Goal: Task Accomplishment & Management: Use online tool/utility

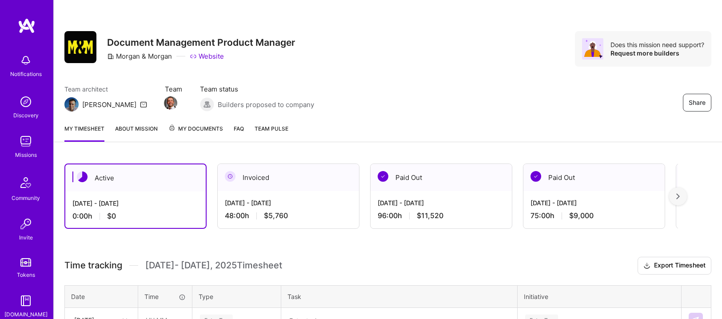
click at [157, 186] on div "Active" at bounding box center [135, 177] width 140 height 27
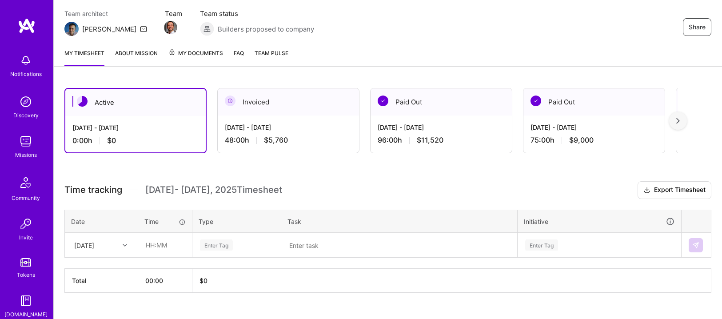
scroll to position [92, 0]
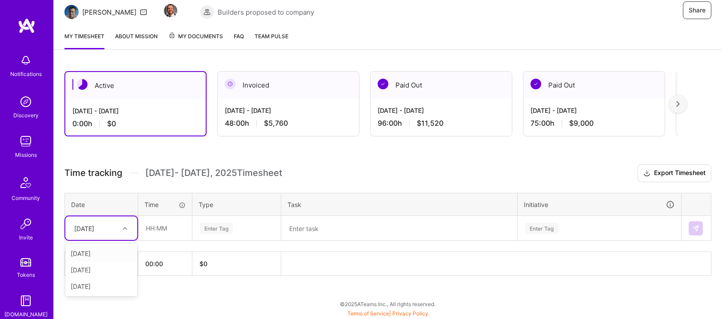
click at [118, 230] on div "[DATE]" at bounding box center [94, 228] width 49 height 15
click at [95, 286] on div "[DATE]" at bounding box center [101, 286] width 72 height 16
click at [158, 232] on input "text" at bounding box center [165, 228] width 53 height 24
type input "03:00"
click at [215, 226] on div "Enter Tag" at bounding box center [216, 228] width 33 height 14
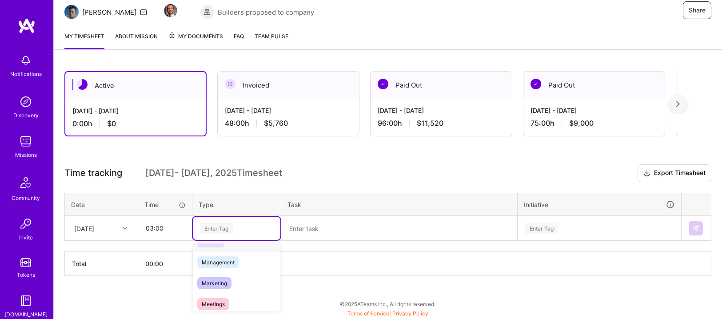
scroll to position [129, 0]
click at [227, 272] on span "Meetings" at bounding box center [213, 274] width 32 height 12
click at [325, 227] on textarea at bounding box center [399, 228] width 234 height 23
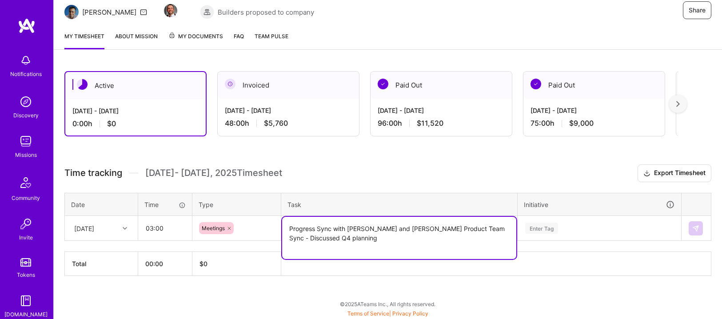
type textarea "Progress Sync with [PERSON_NAME] and [PERSON_NAME] Product Team Sync - Discusse…"
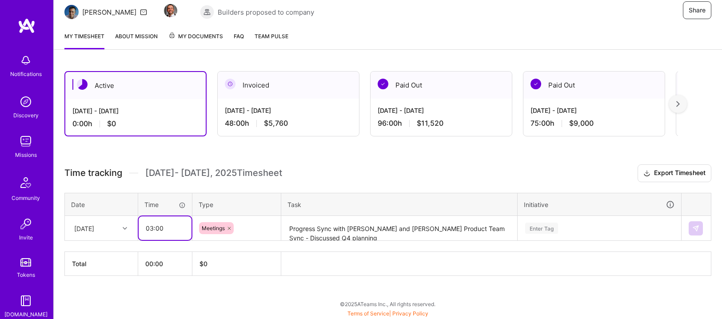
click at [149, 228] on input "03:00" at bounding box center [165, 228] width 53 height 24
click at [154, 227] on input "03:00" at bounding box center [165, 228] width 53 height 24
click at [156, 229] on input "02:00" at bounding box center [165, 228] width 53 height 24
type input "02:30"
click at [538, 226] on div "Enter Tag" at bounding box center [599, 228] width 163 height 23
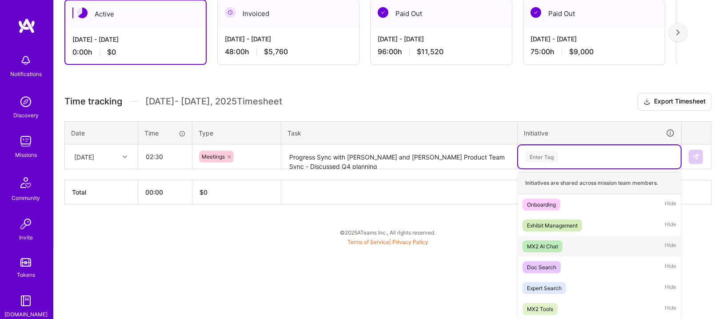
click at [542, 245] on div "MX2 AI Chat" at bounding box center [542, 246] width 31 height 9
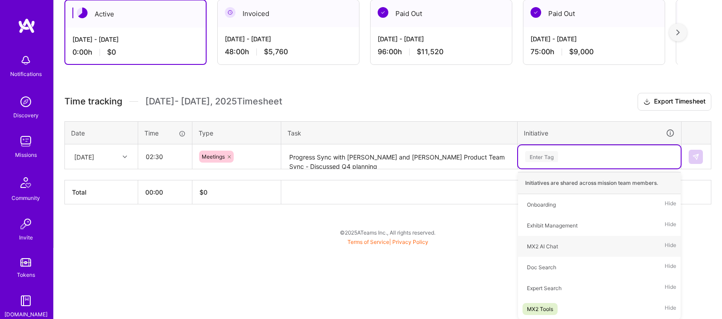
scroll to position [92, 0]
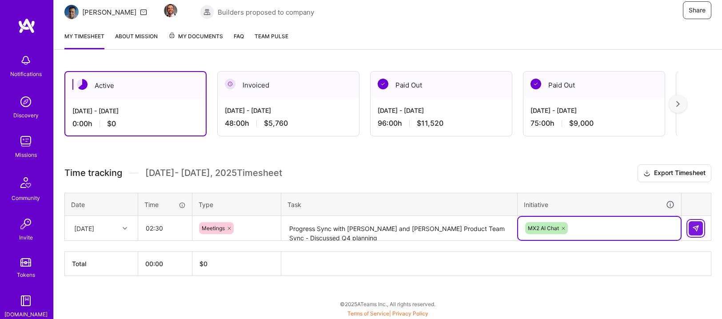
click at [699, 227] on img at bounding box center [695, 228] width 7 height 7
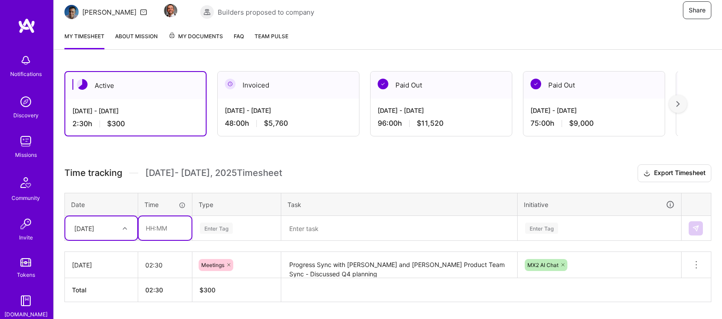
click at [165, 223] on input "text" at bounding box center [165, 228] width 53 height 24
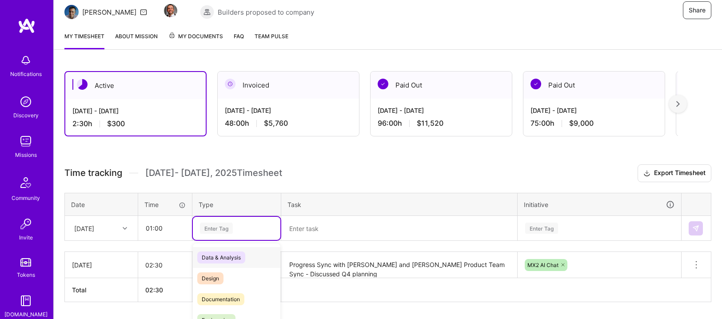
scroll to position [119, 0]
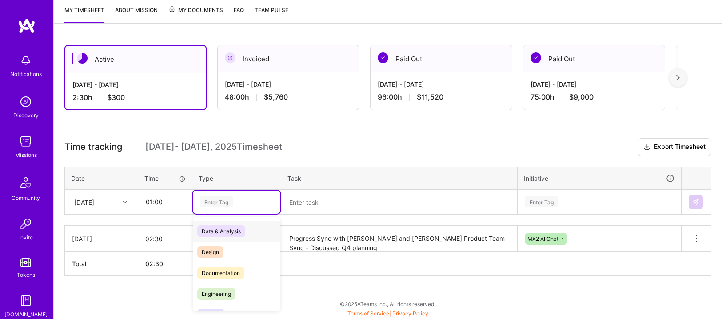
click at [219, 234] on span "Data & Analysis" at bounding box center [221, 231] width 48 height 12
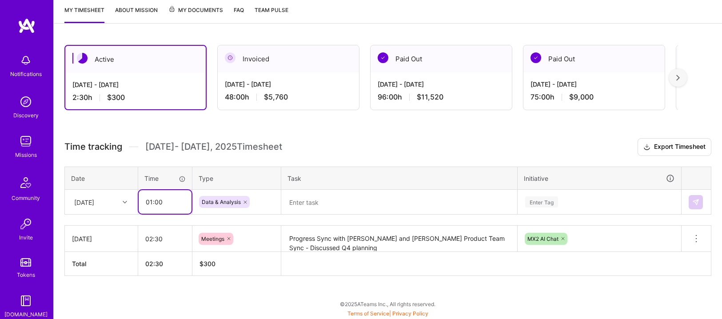
click at [158, 201] on input "01:00" at bounding box center [165, 202] width 53 height 24
type input "01:30"
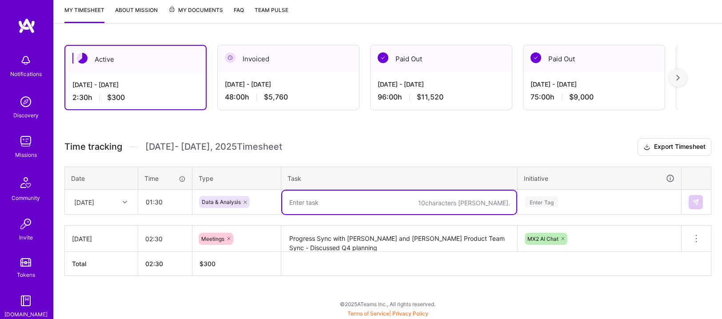
click at [344, 203] on textarea at bounding box center [399, 203] width 234 height 24
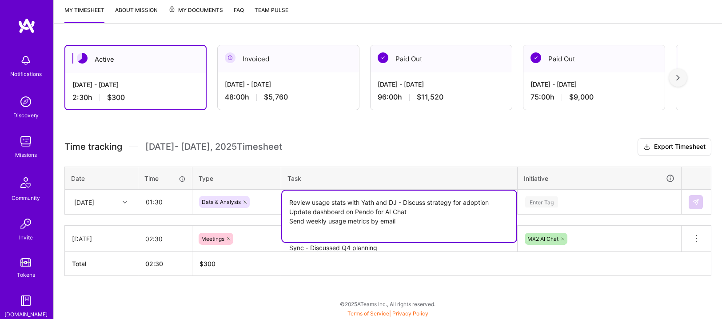
type textarea "Review usage stats with Yath and DJ - Discuss strategy for adoption Update dash…"
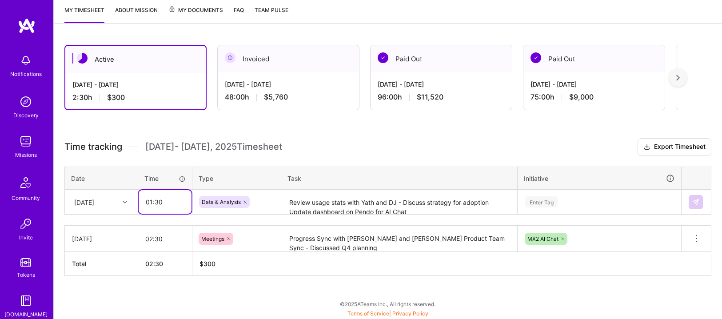
click at [151, 200] on input "01:30" at bounding box center [165, 202] width 53 height 24
type input "02:00"
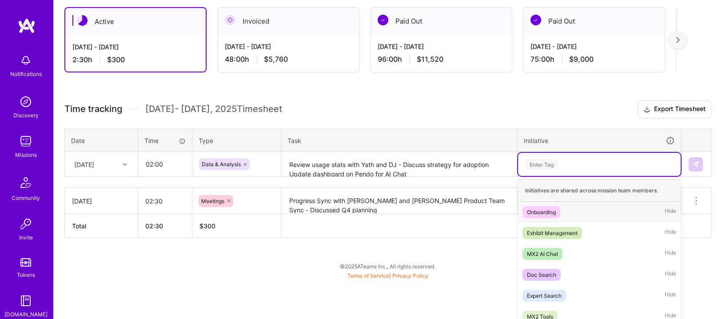
click at [529, 176] on div "option MX2 AI Chat, selected. option Onboarding focused, 1 of 6. 6 results avai…" at bounding box center [599, 164] width 163 height 23
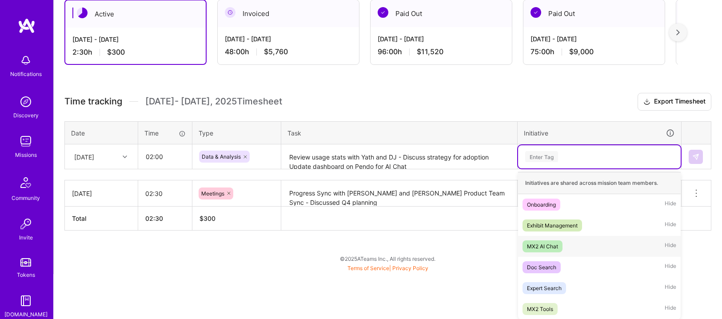
click at [536, 245] on div "MX2 AI Chat" at bounding box center [542, 246] width 31 height 9
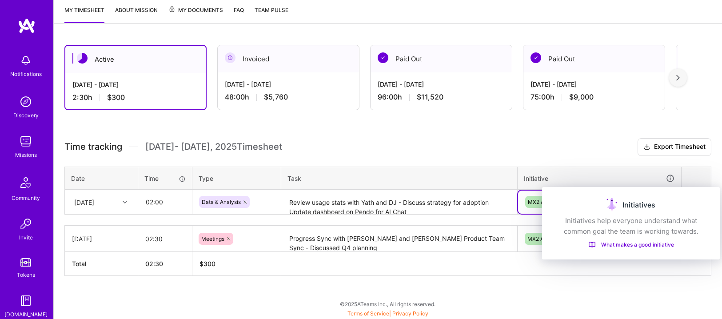
click at [691, 198] on div "Initiatives" at bounding box center [631, 205] width 156 height 14
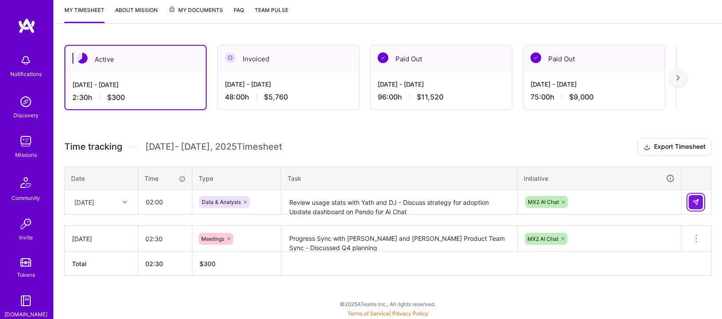
click at [701, 204] on button at bounding box center [696, 202] width 14 height 14
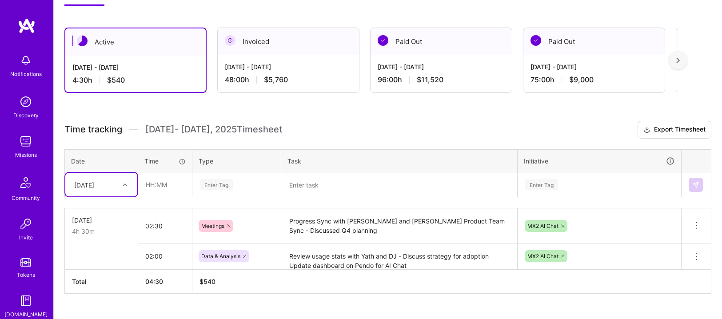
scroll to position [154, 0]
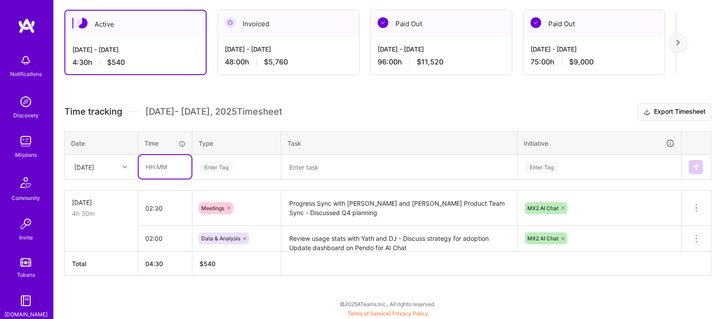
click at [158, 164] on input "text" at bounding box center [165, 167] width 53 height 24
type input "03:30"
click at [227, 170] on div "Enter Tag" at bounding box center [216, 167] width 33 height 14
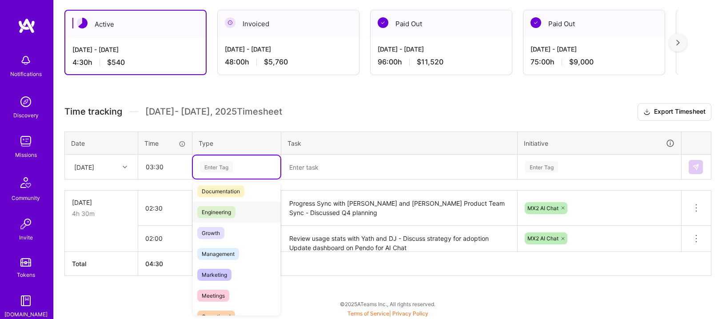
scroll to position [78, 0]
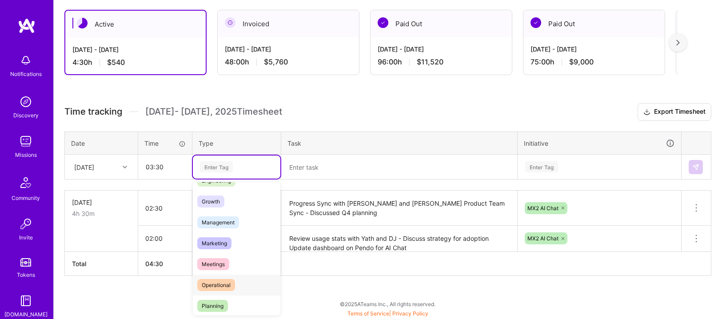
click at [216, 286] on span "Operational" at bounding box center [216, 285] width 38 height 12
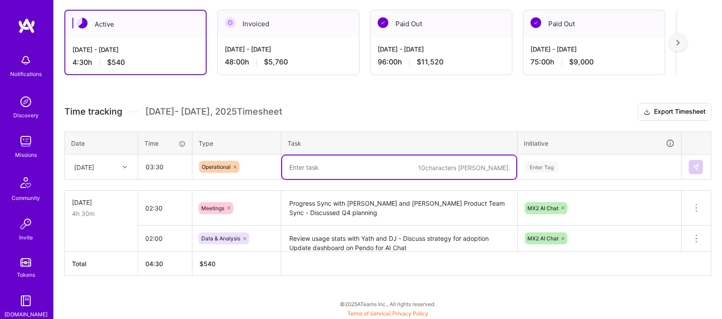
click at [312, 171] on textarea at bounding box center [399, 168] width 234 height 24
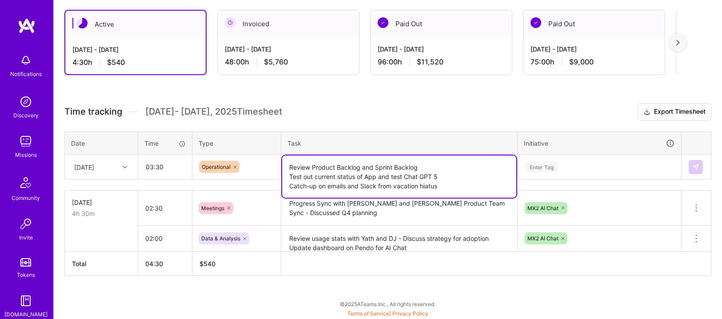
type textarea "Review Product Backlog and Sprint Backlog Test out current status of App and te…"
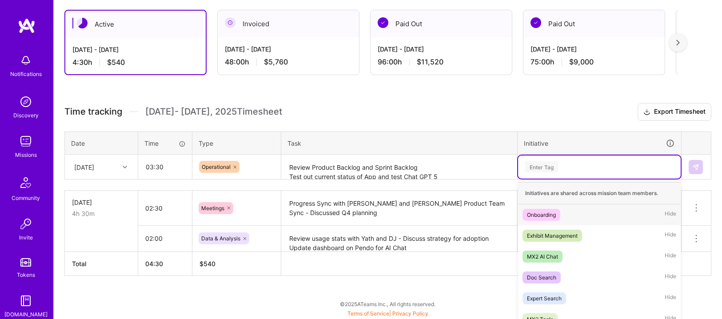
scroll to position [164, 0]
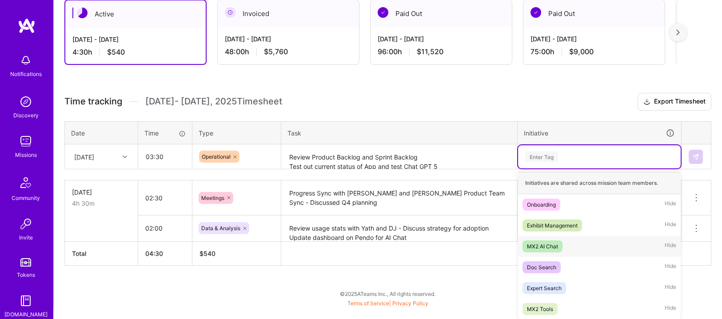
click at [555, 243] on div "MX2 AI Chat" at bounding box center [542, 246] width 31 height 9
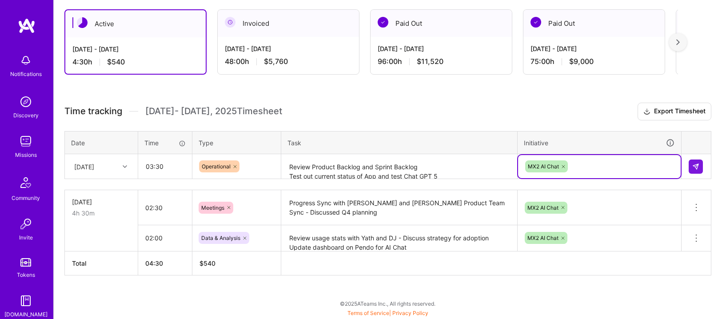
scroll to position [154, 0]
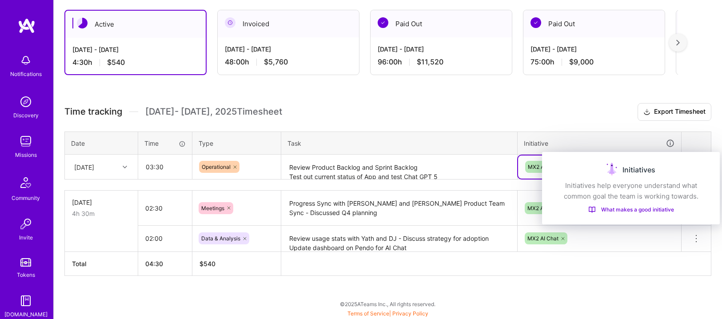
click at [695, 164] on div "Initiatives" at bounding box center [631, 170] width 156 height 14
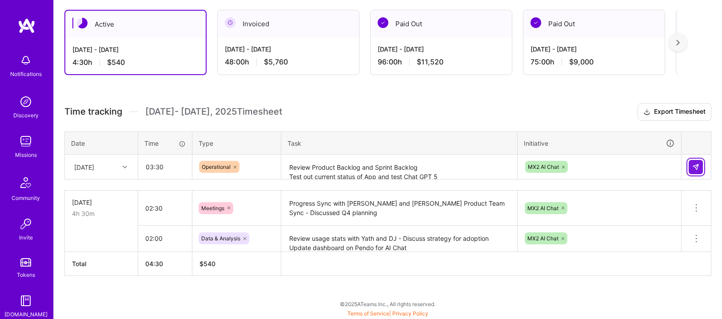
click at [692, 168] on button at bounding box center [696, 167] width 14 height 14
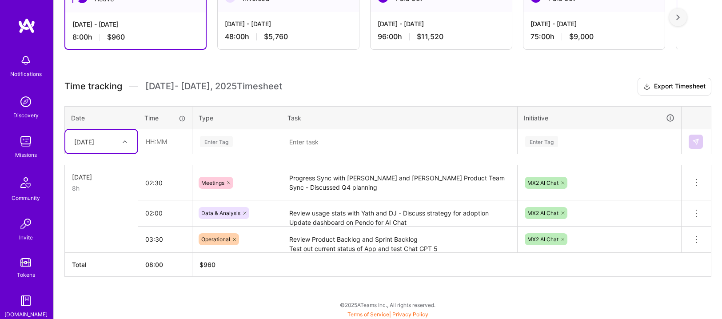
scroll to position [180, 0]
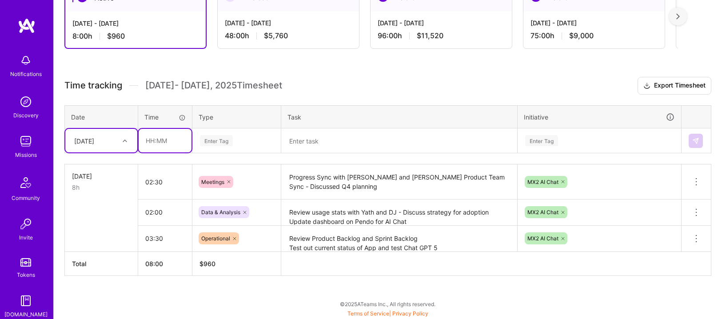
click at [153, 144] on input "text" at bounding box center [165, 141] width 53 height 24
type input "02:00"
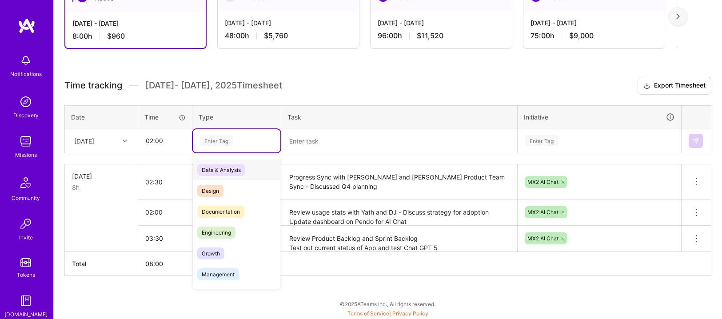
click at [227, 144] on div "Enter Tag" at bounding box center [216, 141] width 33 height 14
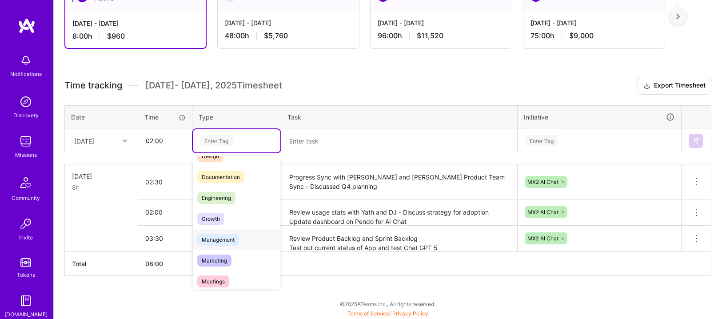
scroll to position [73, 0]
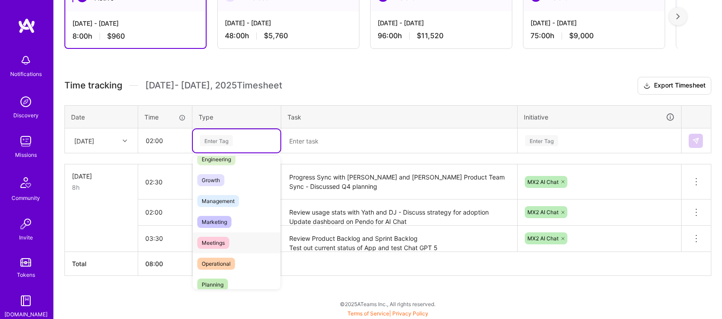
click at [225, 240] on span "Meetings" at bounding box center [213, 243] width 32 height 12
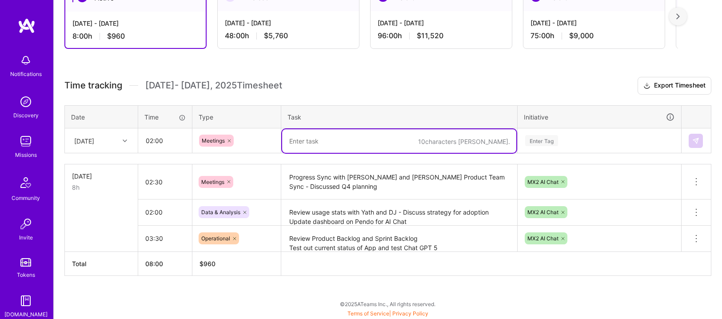
click at [319, 136] on textarea at bounding box center [399, 141] width 234 height 24
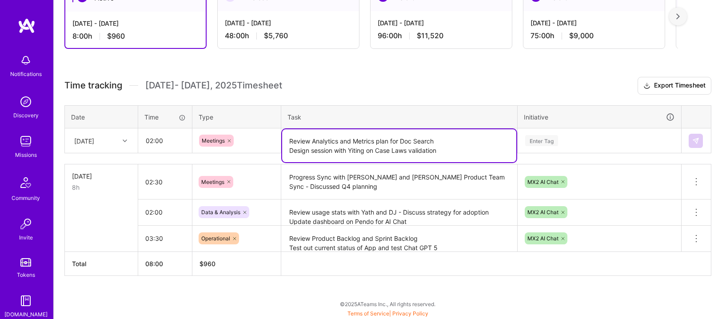
click at [379, 150] on textarea "Review Analytics and Metrics plan for Doc Search Design session with Yiting on …" at bounding box center [399, 145] width 234 height 33
click at [484, 152] on textarea "Review Analytics and Metrics plan for Doc Search Design session with Yiting on …" at bounding box center [399, 145] width 234 height 33
type textarea "Review Analytics and Metrics plan for Doc Search Design session with Yiting on …"
click at [602, 140] on div "Enter Tag" at bounding box center [599, 140] width 150 height 11
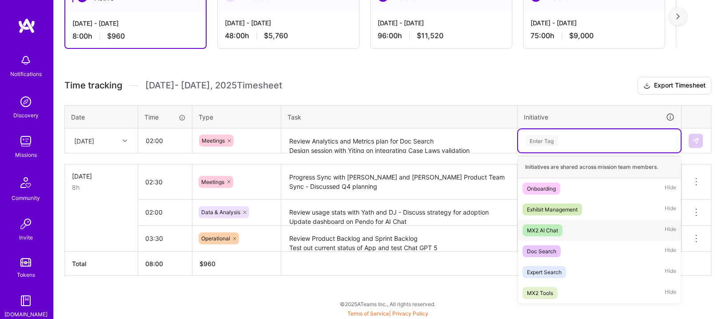
click at [554, 231] on div "MX2 AI Chat" at bounding box center [542, 230] width 31 height 9
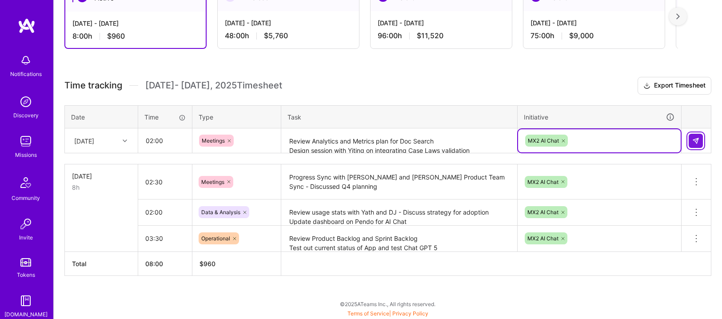
click at [696, 138] on img at bounding box center [695, 140] width 7 height 7
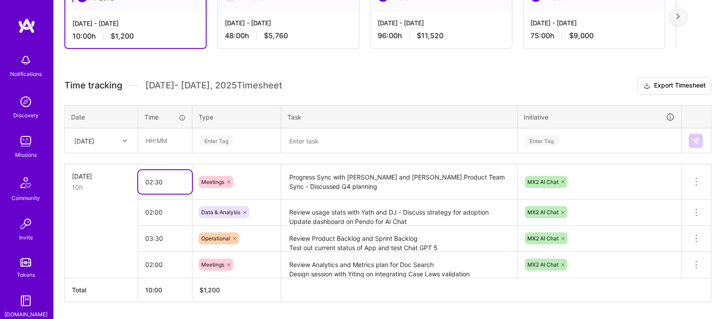
click at [166, 179] on input "02:30" at bounding box center [165, 182] width 54 height 24
click at [439, 244] on textarea "Review Product Backlog and Sprint Backlog Test out current status of App and te…" at bounding box center [399, 239] width 234 height 24
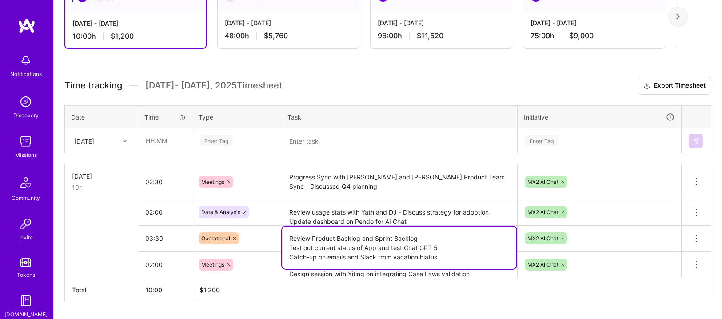
click at [257, 269] on div "Meetings" at bounding box center [236, 264] width 88 height 23
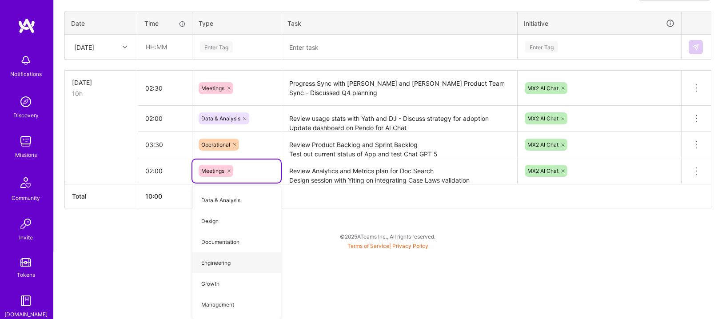
scroll to position [206, 0]
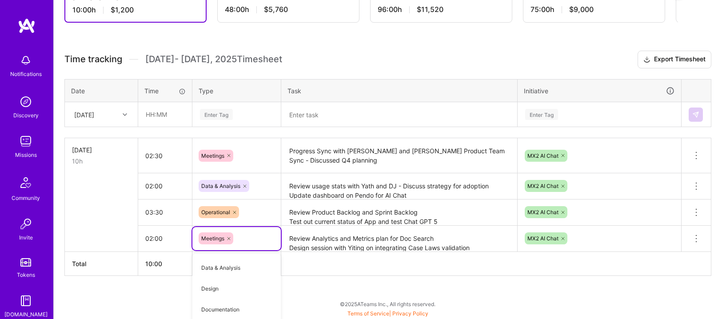
click at [375, 175] on tbody "[DATE] 10h 02:30 Meetings Progress Sync with [PERSON_NAME] and [PERSON_NAME] Pr…" at bounding box center [388, 195] width 647 height 114
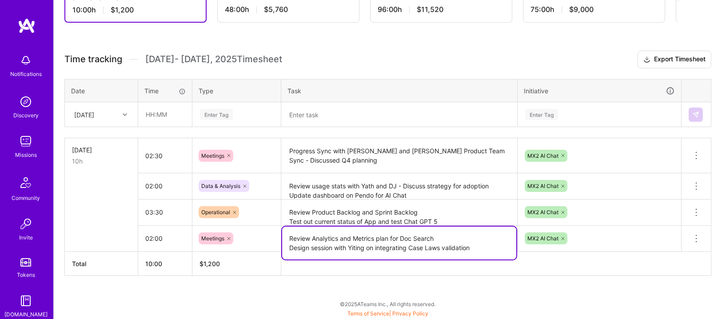
drag, startPoint x: 480, startPoint y: 248, endPoint x: 284, endPoint y: 238, distance: 196.7
click at [284, 238] on textarea "Review Analytics and Metrics plan for Doc Search Design session with Yiting on …" at bounding box center [399, 243] width 234 height 33
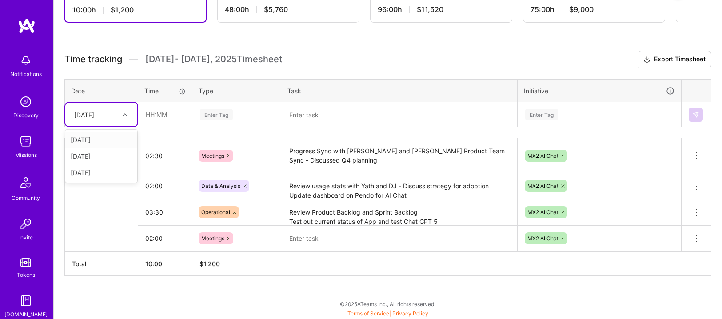
click at [124, 116] on icon at bounding box center [125, 114] width 4 height 4
click at [98, 168] on div "[DATE]" at bounding box center [101, 172] width 72 height 16
click at [153, 115] on input "text" at bounding box center [165, 115] width 53 height 24
type input "1"
type input "02:00"
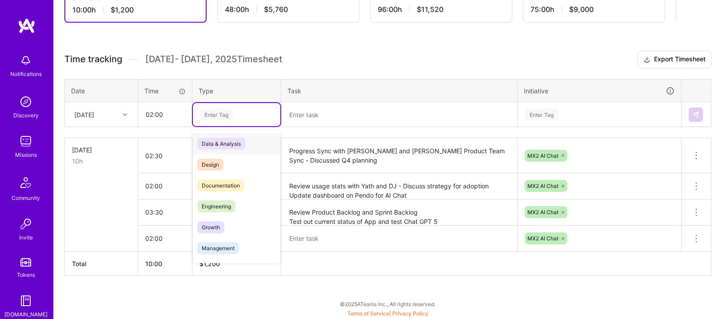
click at [208, 116] on div "Enter Tag" at bounding box center [216, 115] width 33 height 14
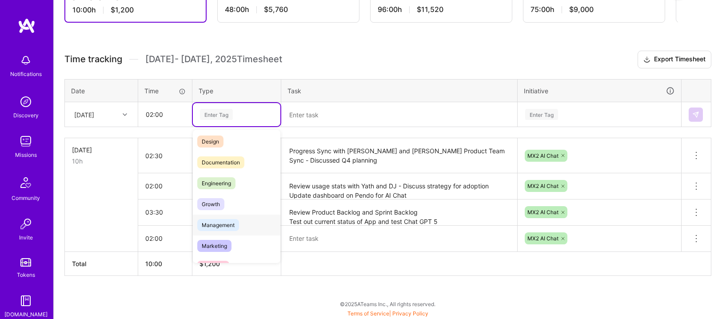
scroll to position [32, 0]
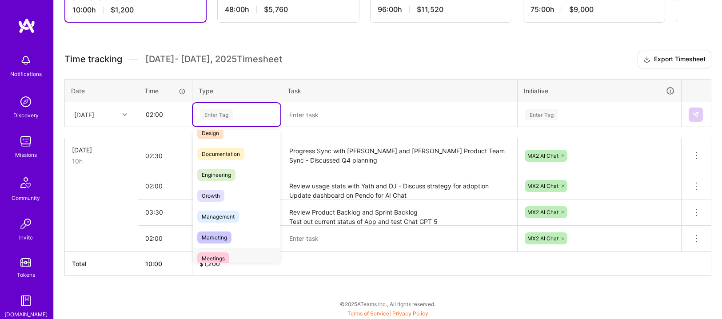
click at [215, 255] on span "Meetings" at bounding box center [213, 258] width 32 height 12
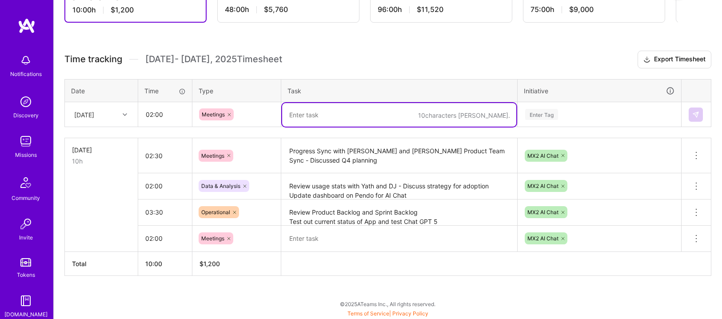
click at [313, 108] on textarea at bounding box center [399, 115] width 234 height 24
paste textarea "Review Analytics and Metrics plan for Doc Search Design session with Yiting on …"
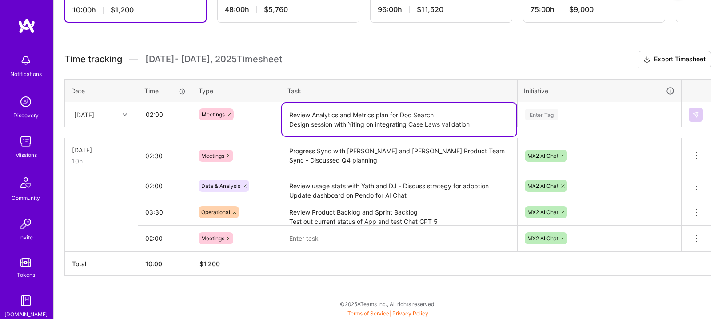
type textarea "Review Analytics and Metrics plan for Doc Search Design session with Yiting on …"
click at [543, 115] on div "Enter Tag" at bounding box center [541, 115] width 33 height 14
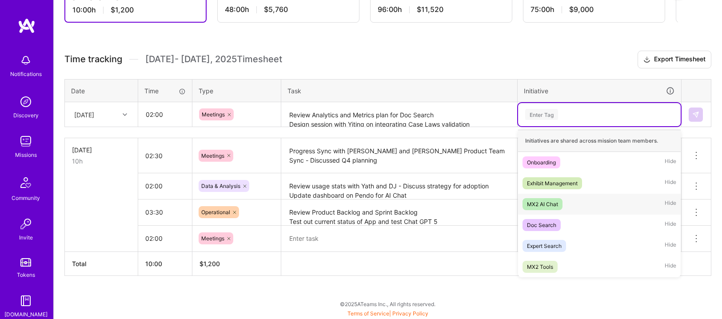
click at [553, 207] on div "MX2 AI Chat" at bounding box center [542, 204] width 31 height 9
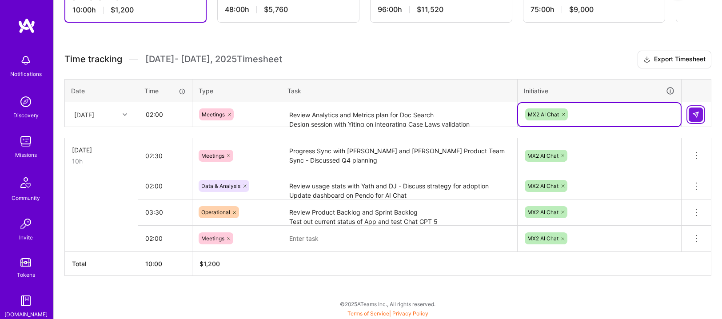
click at [701, 116] on button at bounding box center [696, 115] width 14 height 14
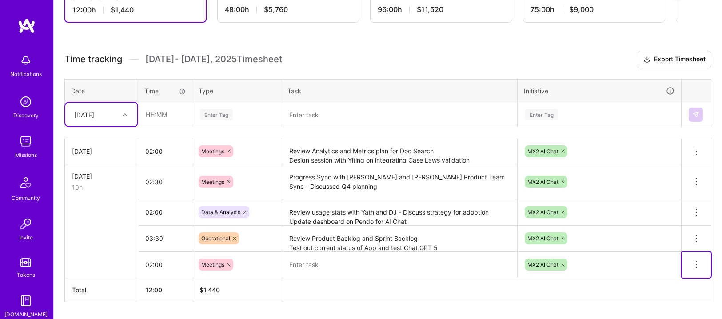
click at [710, 265] on button at bounding box center [696, 265] width 29 height 26
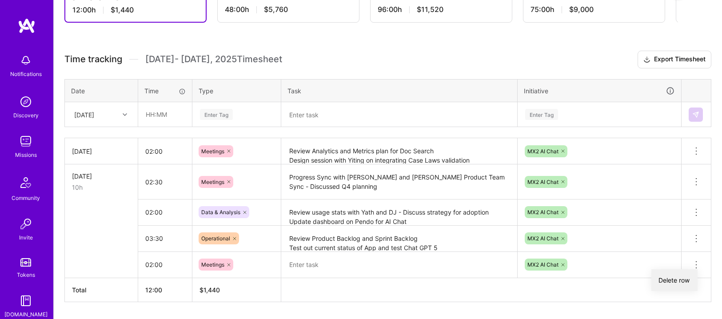
click at [672, 283] on button "Delete row" at bounding box center [674, 280] width 46 height 22
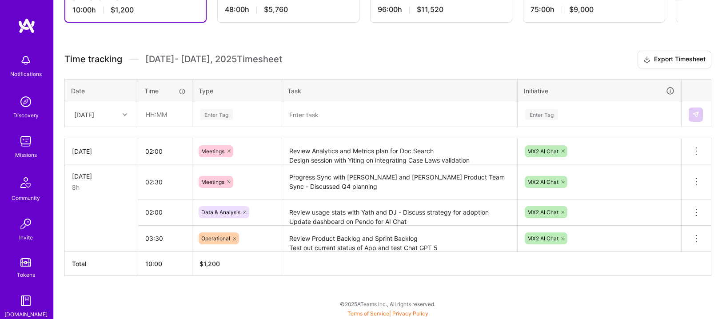
click at [401, 148] on textarea "Review Analytics and Metrics plan for Doc Search Design session with Yiting on …" at bounding box center [399, 151] width 234 height 24
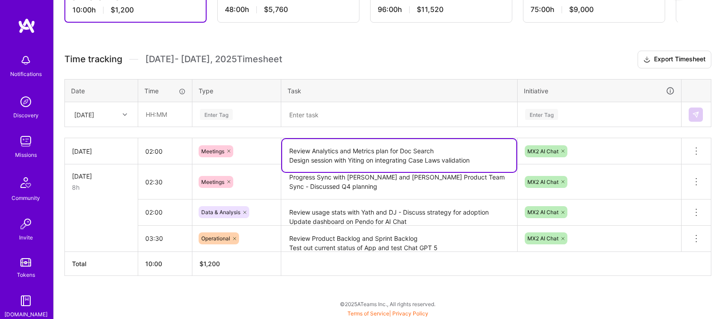
click at [388, 120] on textarea at bounding box center [399, 115] width 234 height 24
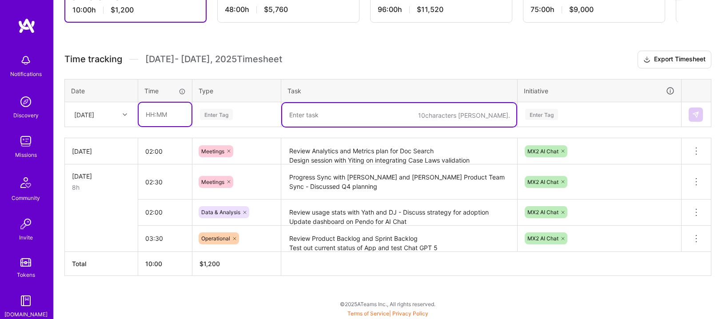
click at [170, 109] on input "text" at bounding box center [165, 115] width 53 height 24
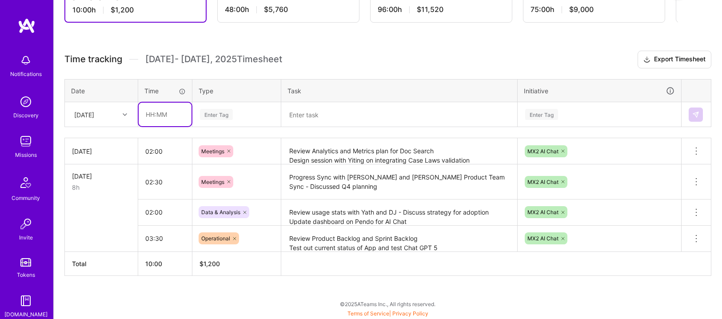
type input "02:00"
click at [211, 112] on div "Enter Tag" at bounding box center [216, 115] width 33 height 14
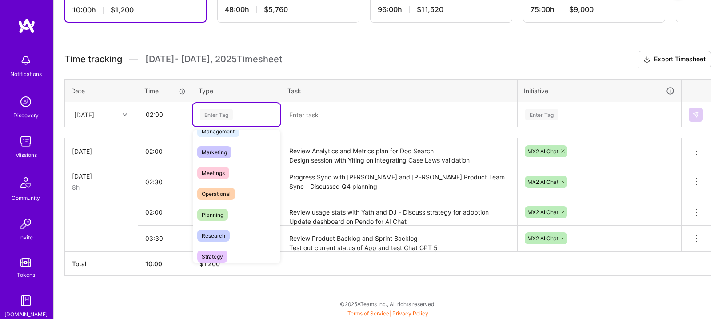
scroll to position [126, 0]
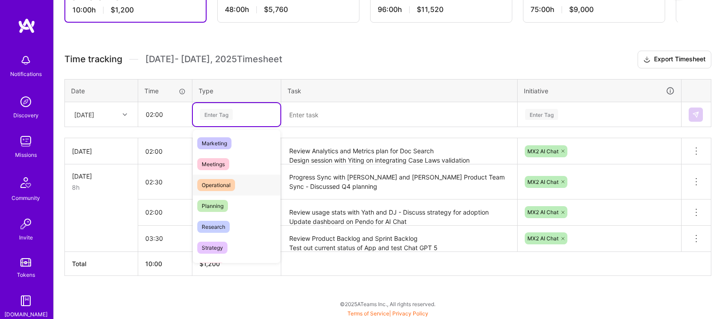
click at [221, 183] on span "Operational" at bounding box center [216, 185] width 38 height 12
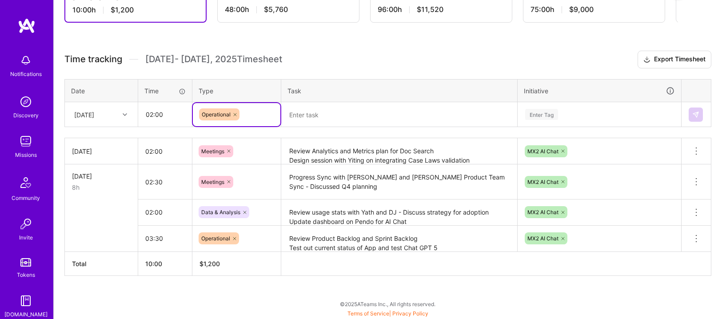
click at [324, 124] on textarea at bounding box center [399, 115] width 234 height 24
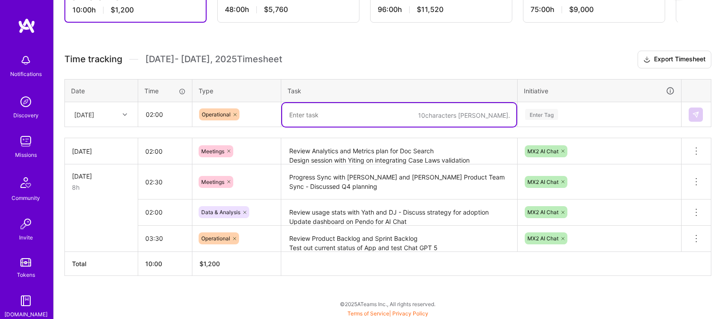
click at [334, 111] on textarea at bounding box center [399, 115] width 234 height 24
